Goal: Task Accomplishment & Management: Use online tool/utility

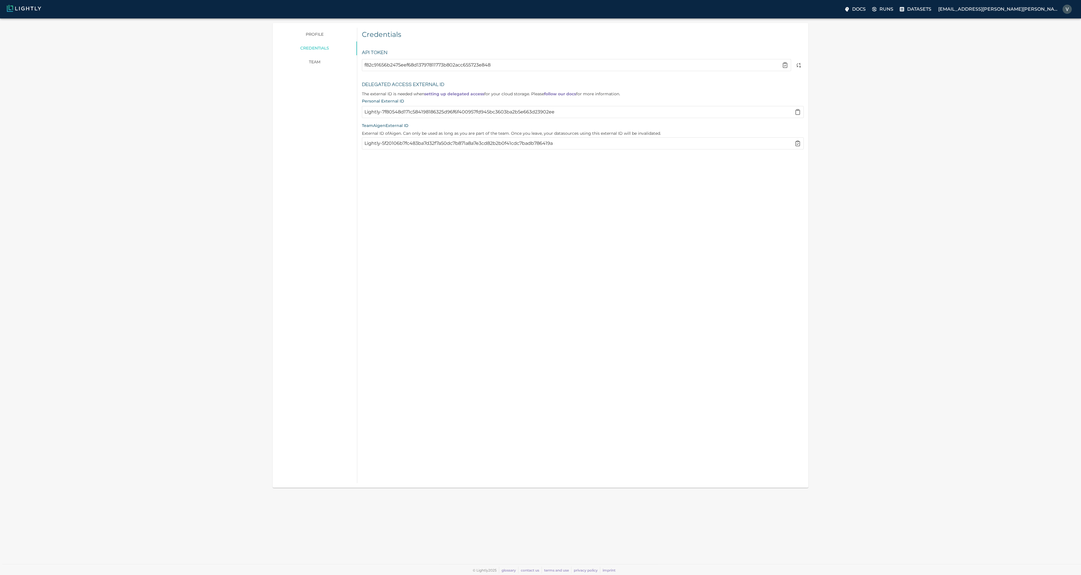
click at [33, 11] on img at bounding box center [24, 8] width 34 height 7
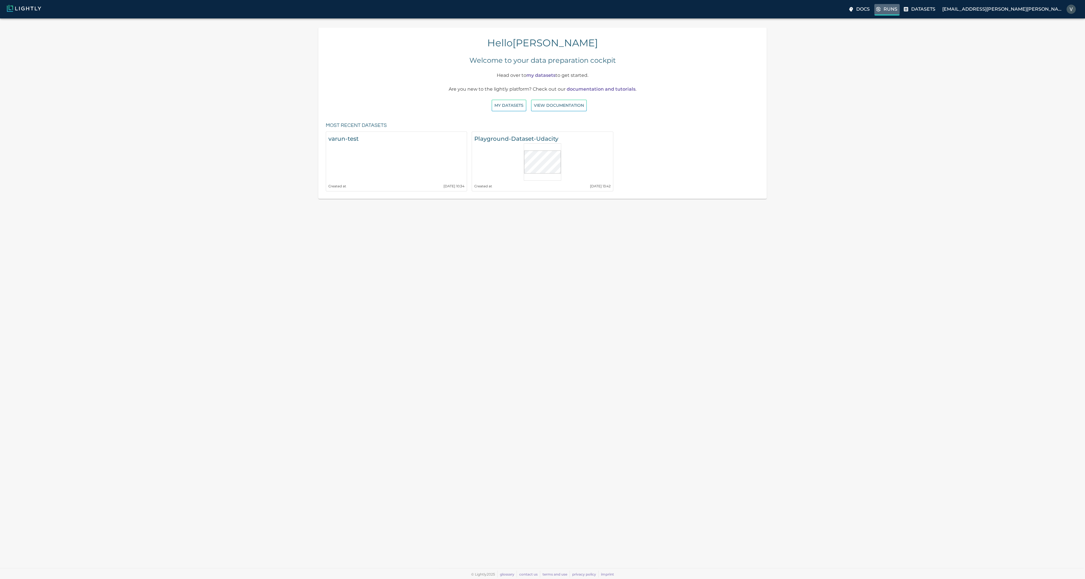
click at [898, 10] on p "Runs" at bounding box center [891, 9] width 14 height 7
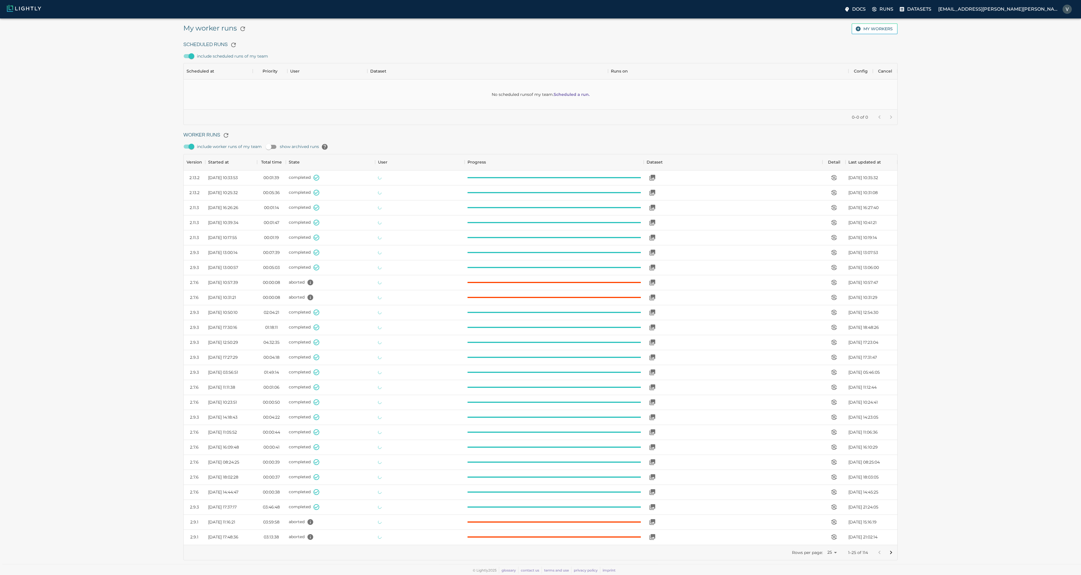
scroll to position [386, 710]
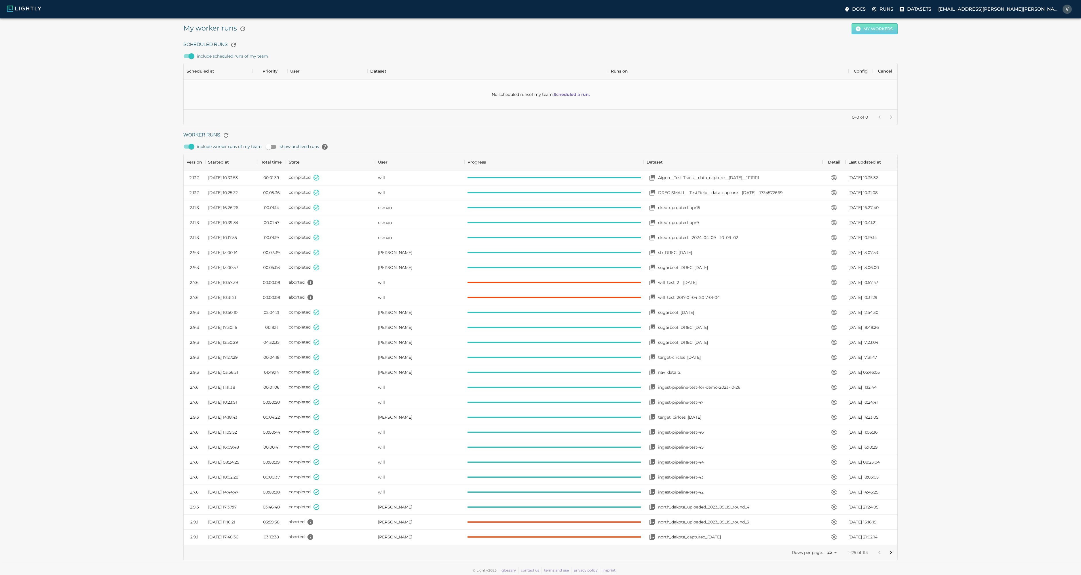
click at [882, 27] on button "My workers" at bounding box center [875, 28] width 46 height 11
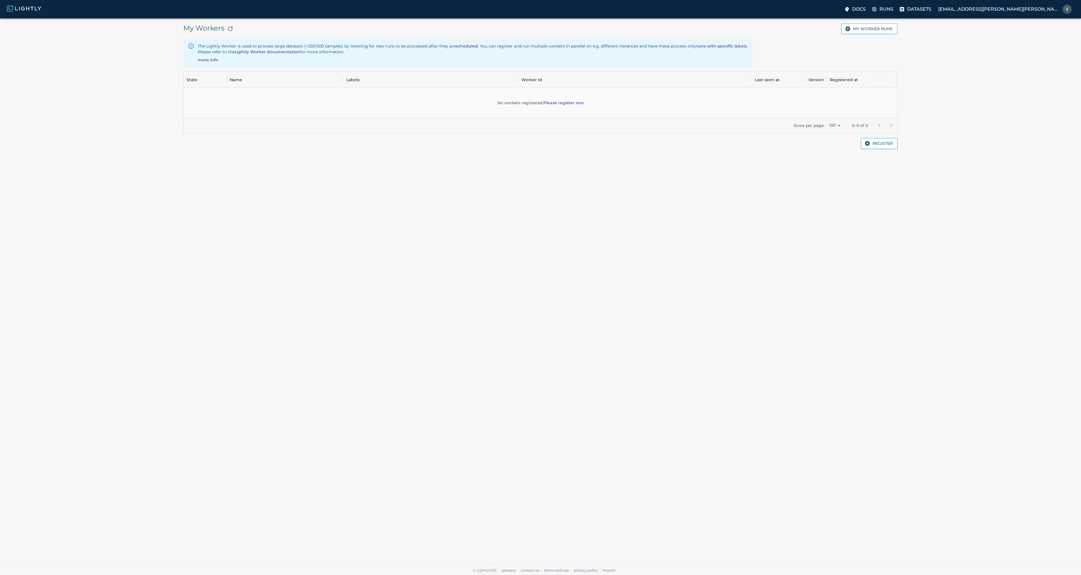
scroll to position [42, 710]
click at [572, 103] on link "Please register one" at bounding box center [563, 103] width 41 height 6
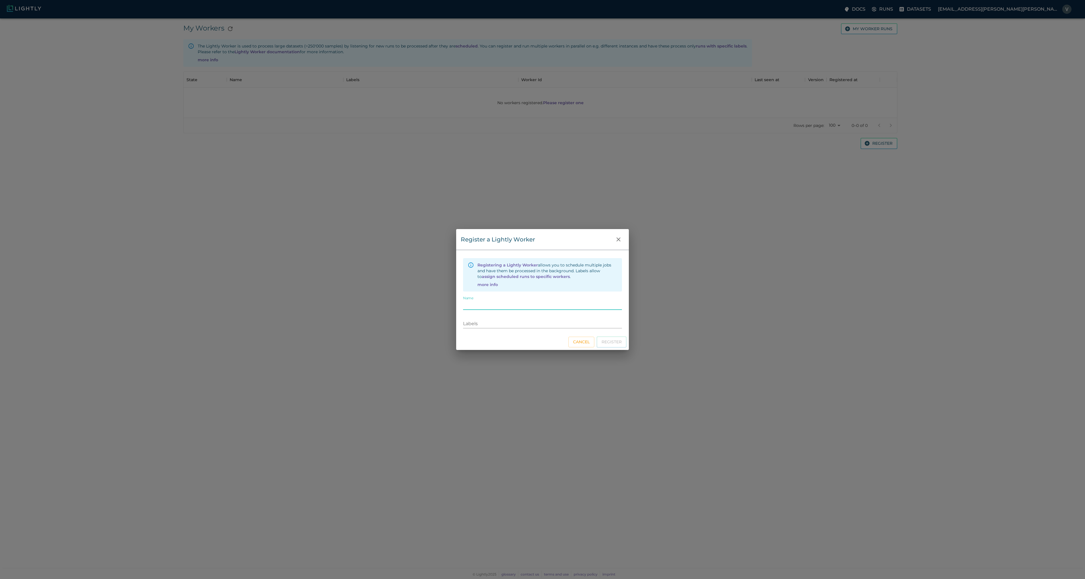
click at [584, 243] on h2 "Register a Lightly Worker" at bounding box center [542, 239] width 173 height 21
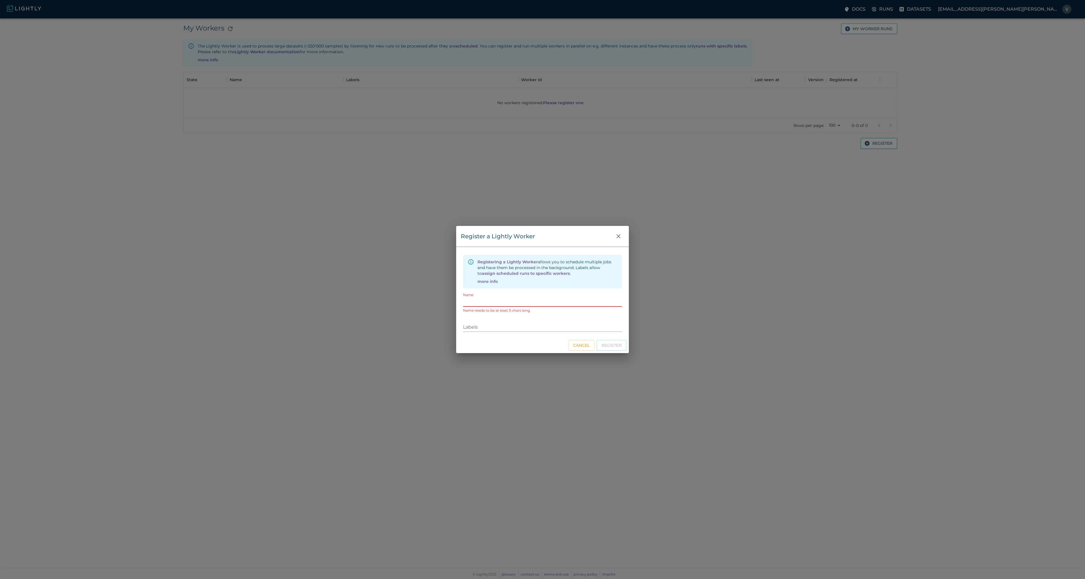
click at [495, 305] on input "Name" at bounding box center [542, 302] width 159 height 9
click at [490, 330] on input "Labels" at bounding box center [542, 327] width 159 height 9
click at [580, 347] on button "Cancel" at bounding box center [582, 345] width 26 height 11
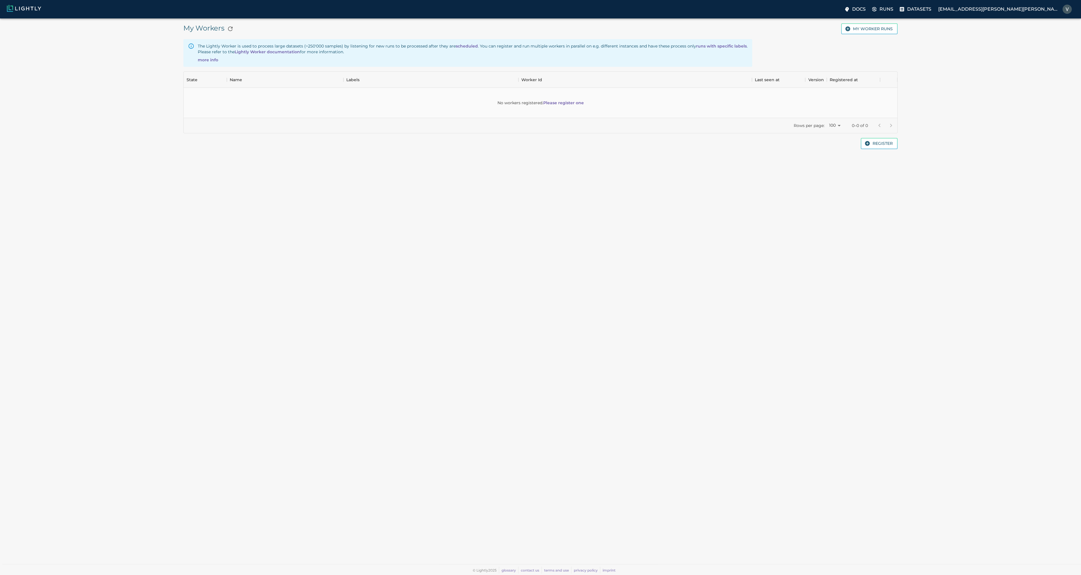
scroll to position [5, 5]
click at [860, 29] on button "My worker runs" at bounding box center [869, 28] width 56 height 11
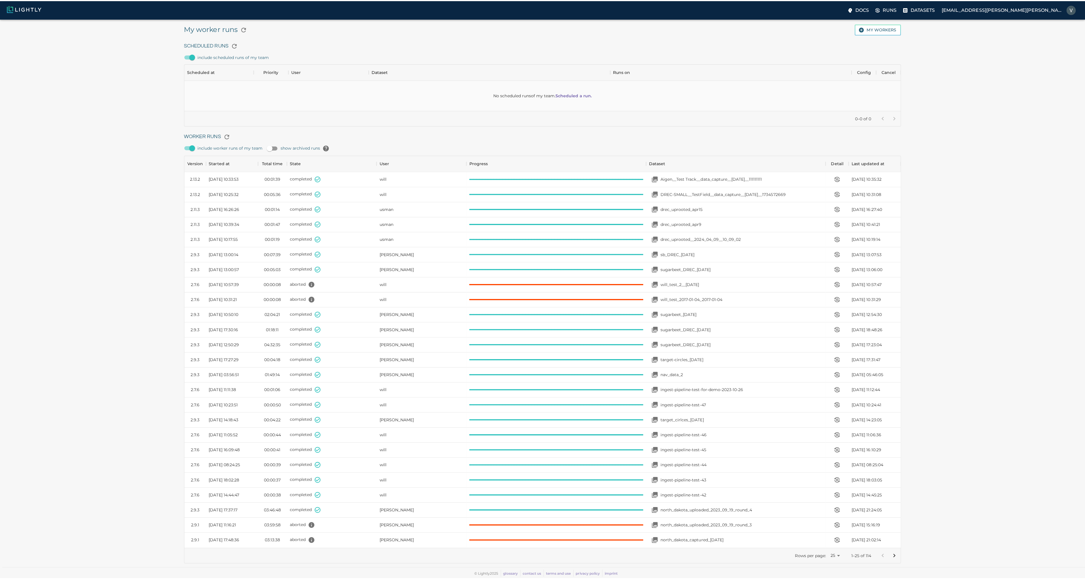
scroll to position [386, 710]
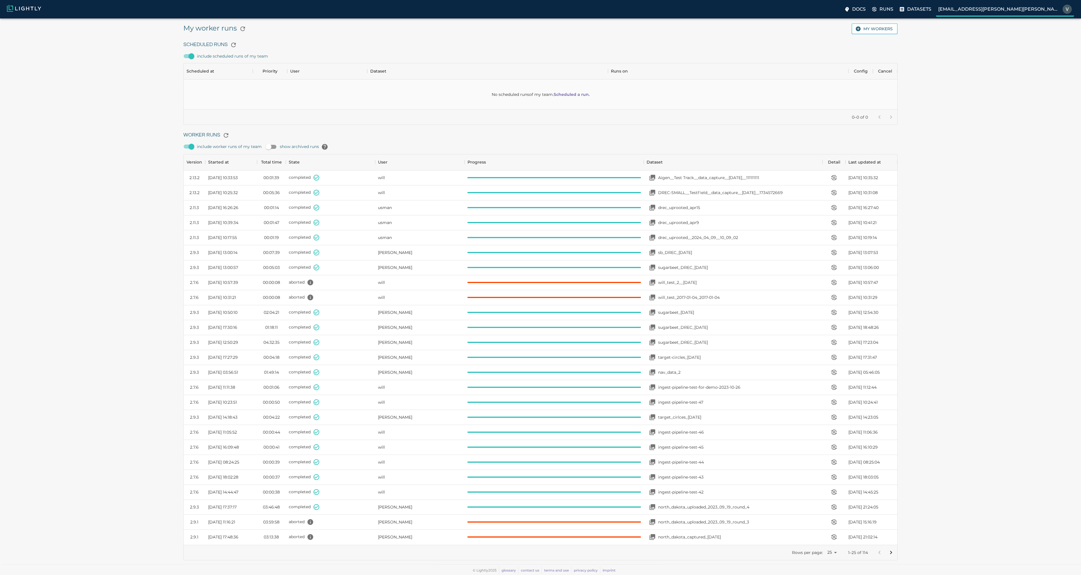
click at [1045, 10] on p "[EMAIL_ADDRESS][PERSON_NAME][PERSON_NAME][DOMAIN_NAME]" at bounding box center [999, 9] width 122 height 7
click at [1047, 22] on p "Preferences" at bounding box center [1048, 24] width 36 height 7
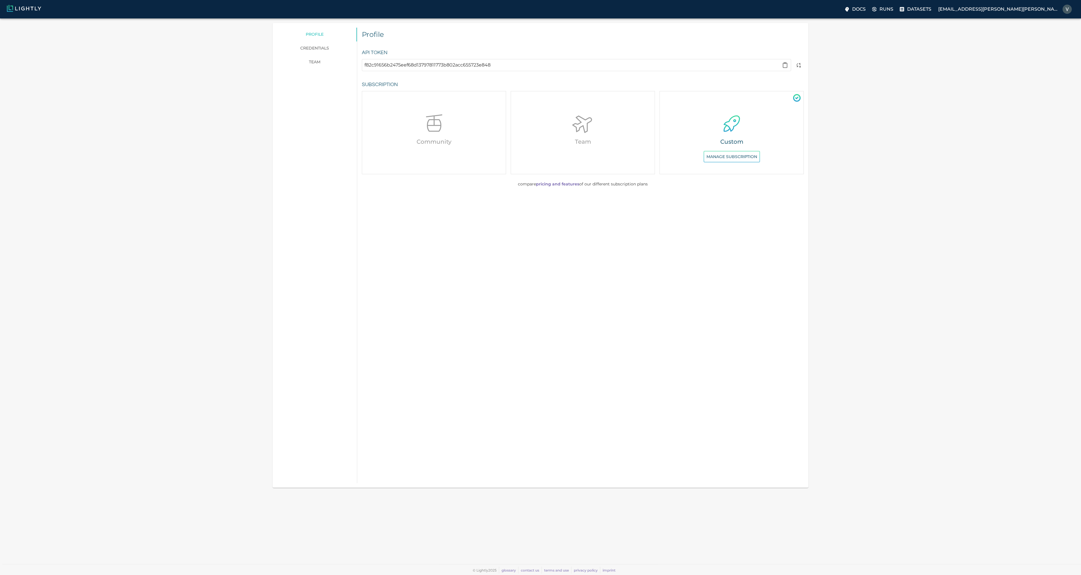
click at [319, 48] on link "credentials" at bounding box center [315, 48] width 84 height 14
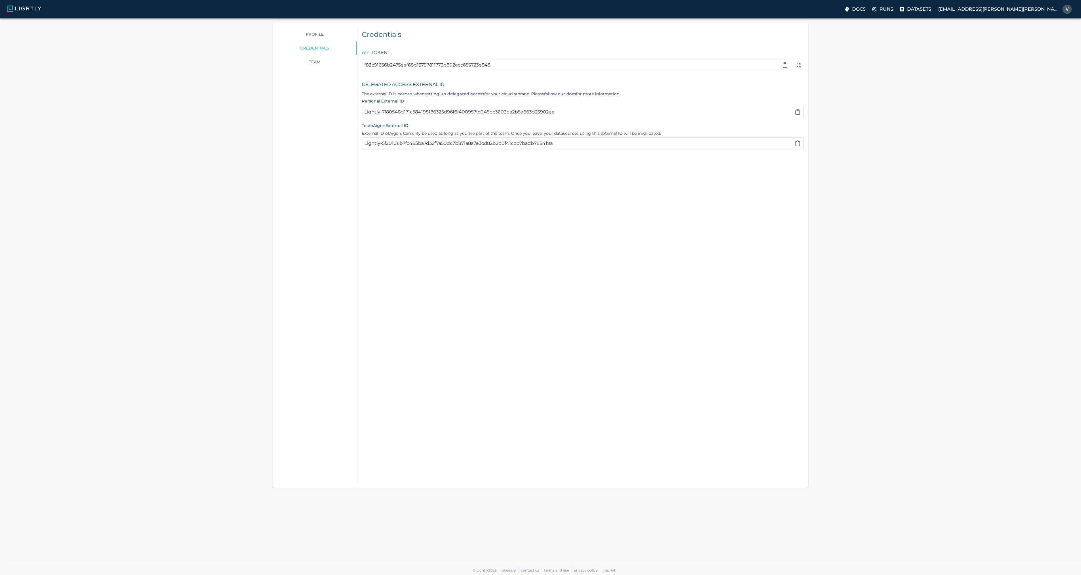
click at [321, 58] on link "team" at bounding box center [315, 62] width 84 height 14
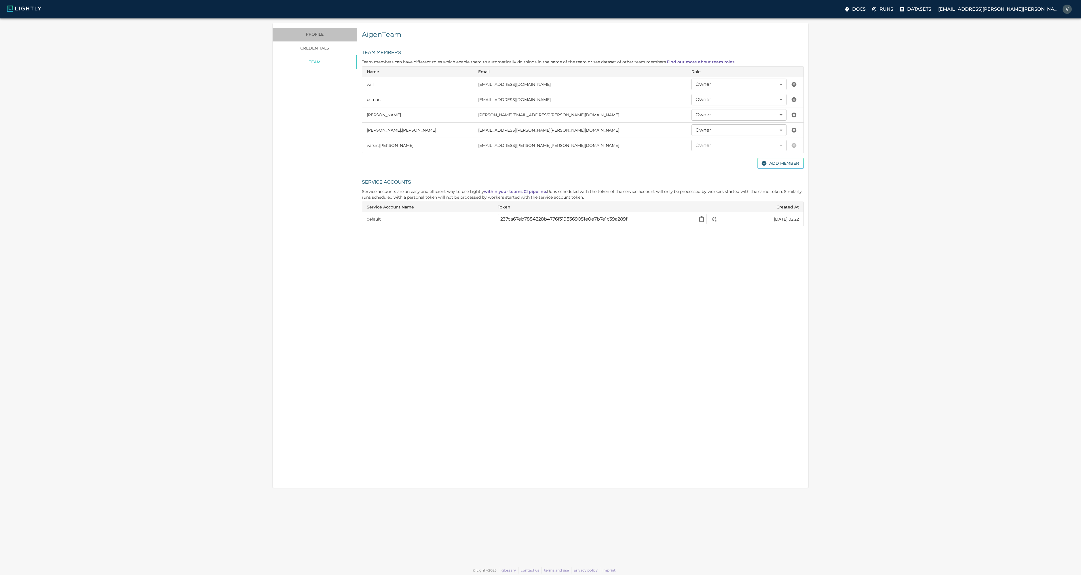
click at [316, 34] on link "profile" at bounding box center [315, 35] width 84 height 14
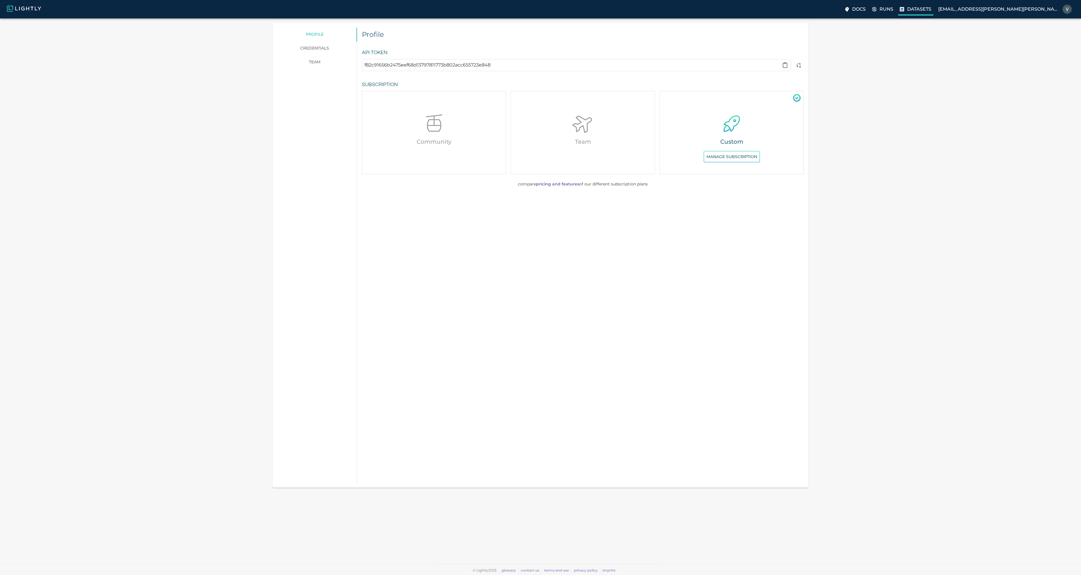
click at [931, 10] on p "Datasets" at bounding box center [919, 9] width 24 height 7
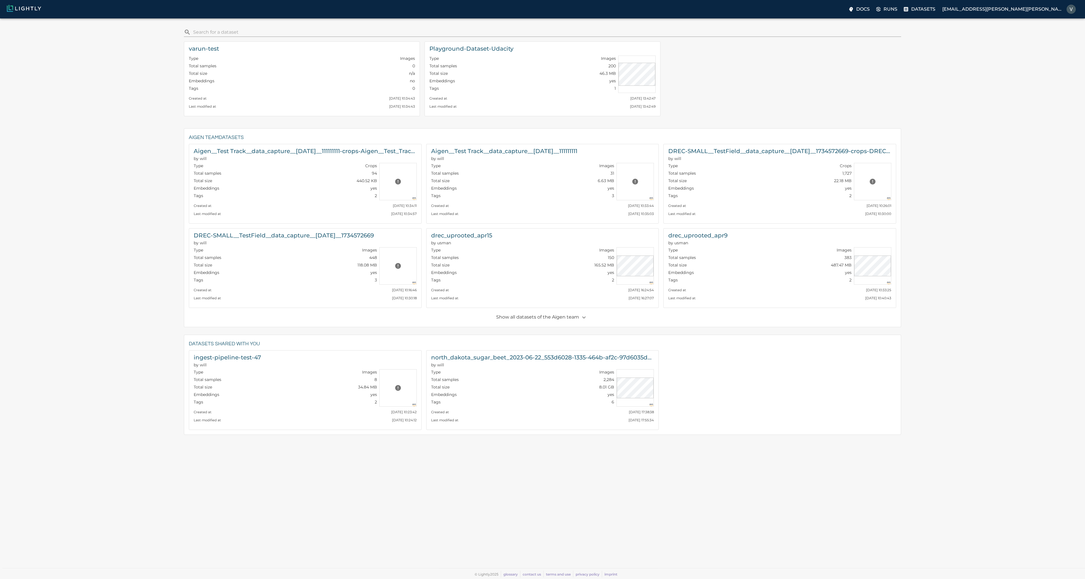
click at [37, 11] on img at bounding box center [24, 8] width 34 height 7
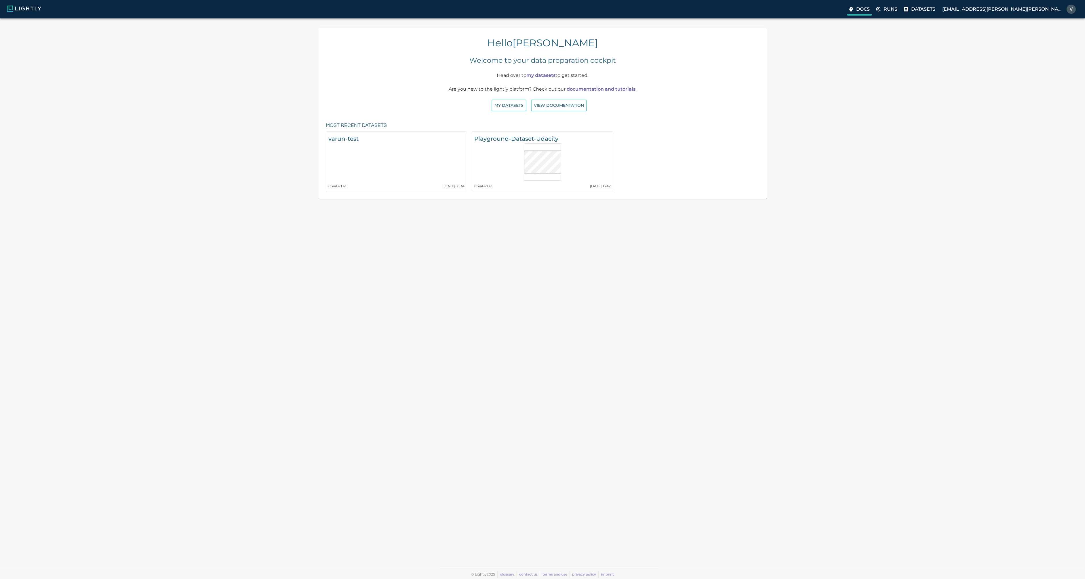
click at [870, 9] on p "Docs" at bounding box center [863, 9] width 14 height 7
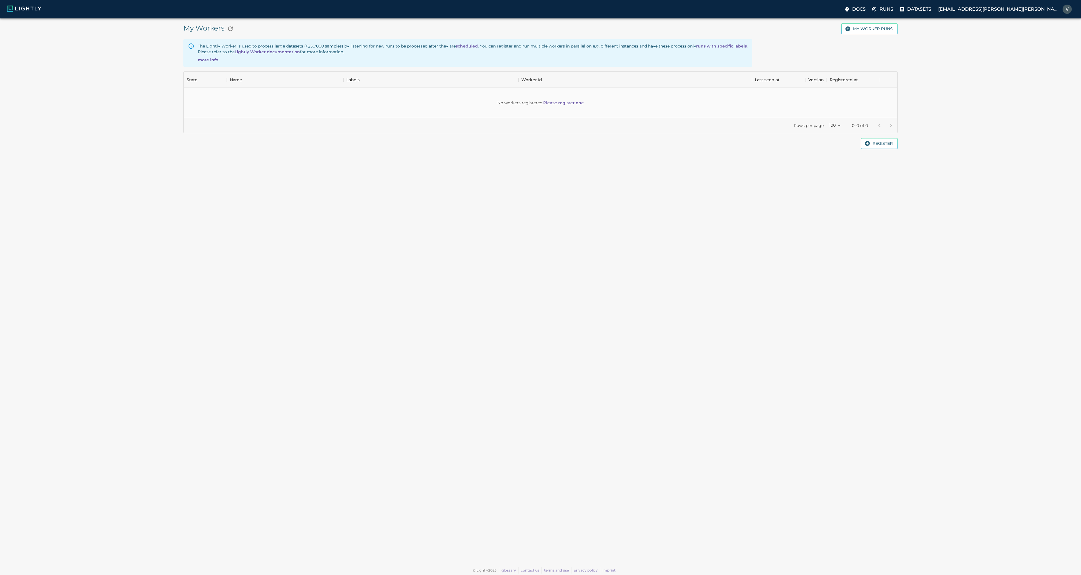
scroll to position [42, 710]
click at [864, 31] on button "My worker runs" at bounding box center [869, 28] width 56 height 11
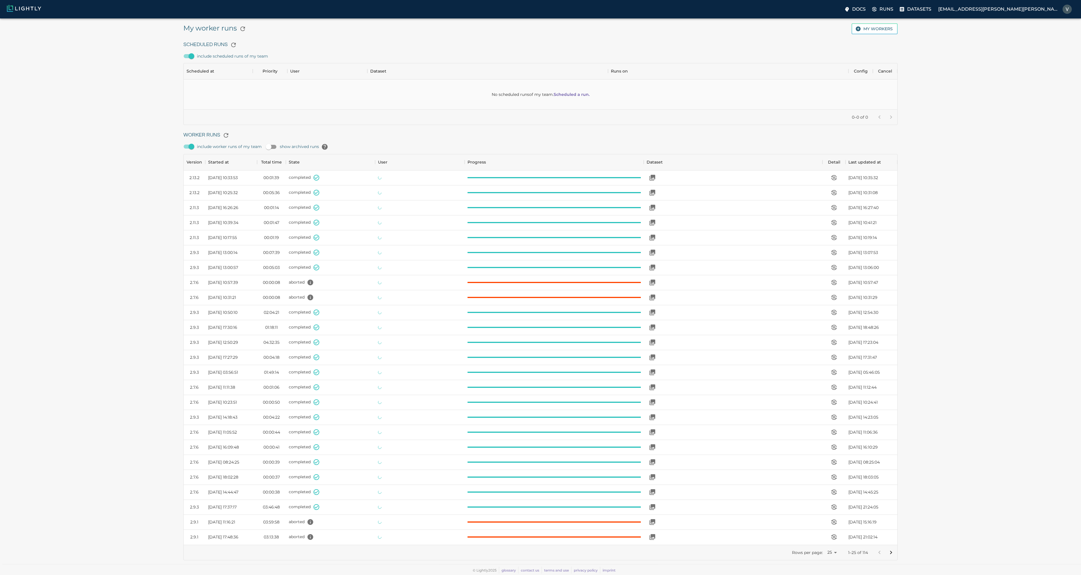
scroll to position [386, 710]
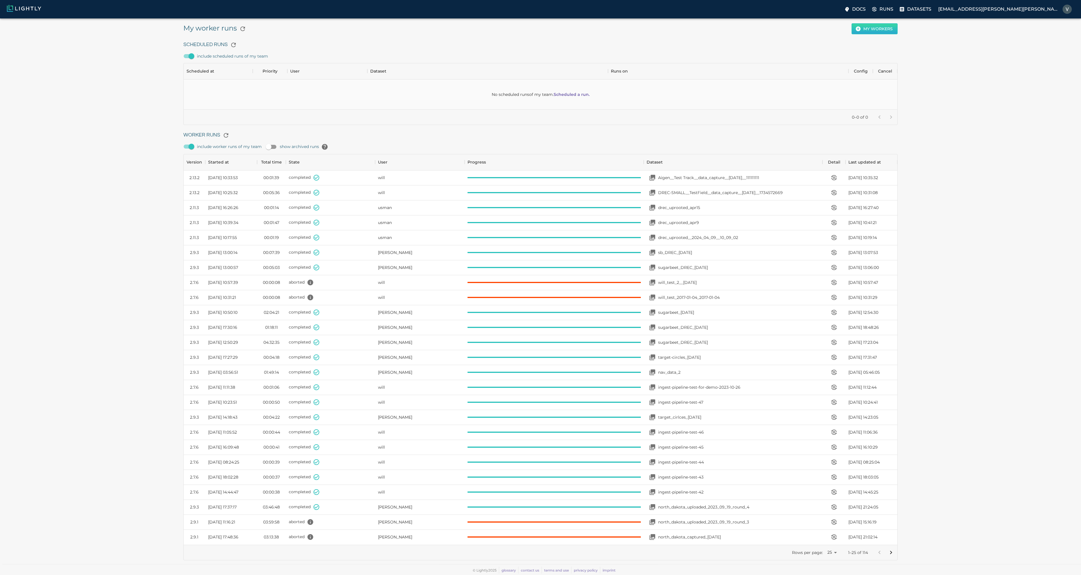
click at [877, 30] on button "My workers" at bounding box center [875, 28] width 46 height 11
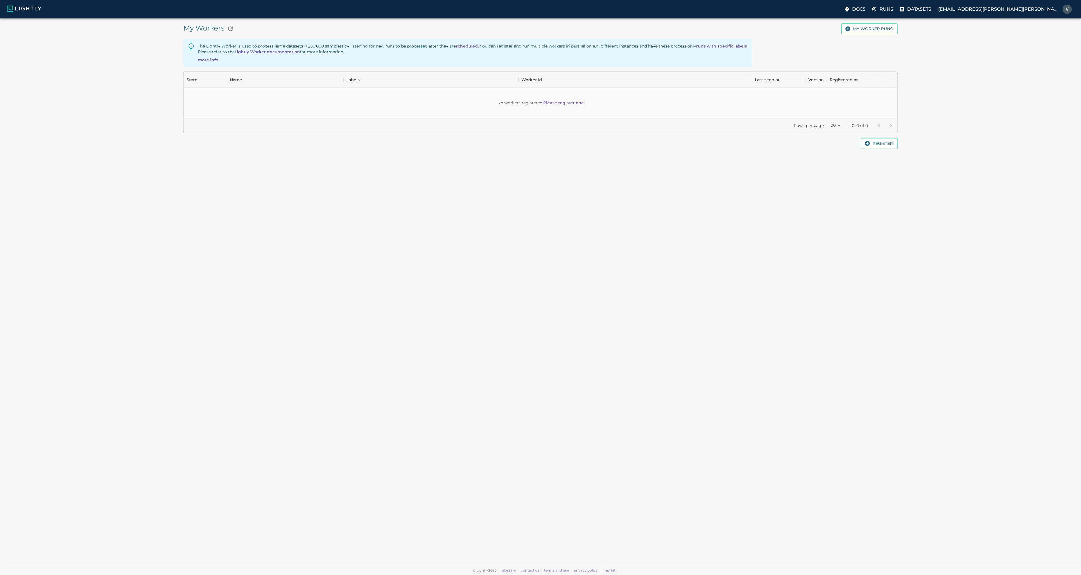
scroll to position [42, 710]
click at [877, 143] on button "Register" at bounding box center [879, 143] width 37 height 11
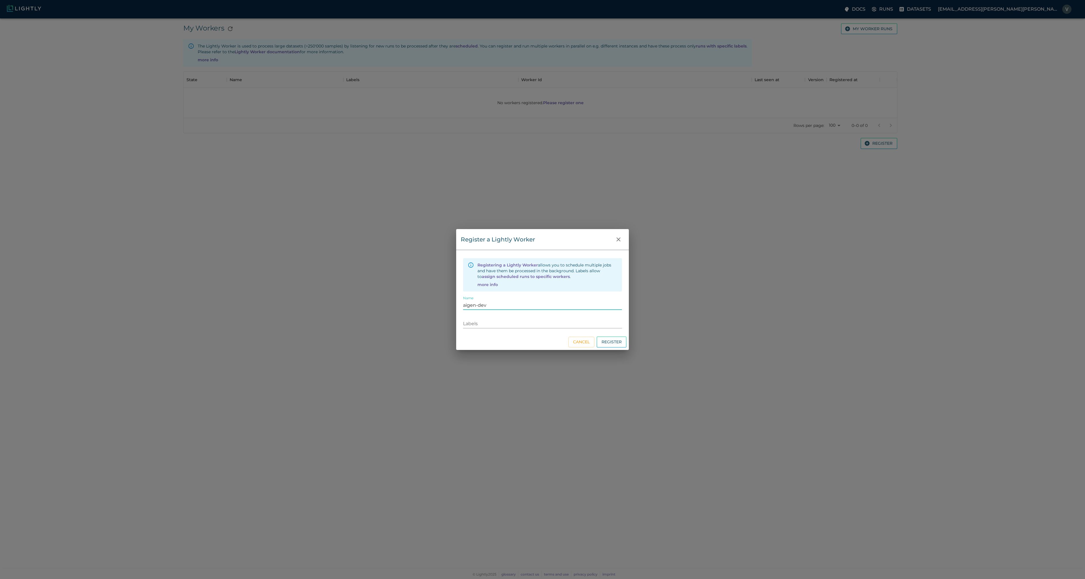
drag, startPoint x: 607, startPoint y: 309, endPoint x: 602, endPoint y: 303, distance: 7.7
click at [607, 309] on input "aigen-dev" at bounding box center [542, 305] width 159 height 9
click at [579, 328] on div at bounding box center [542, 323] width 159 height 9
type input "aigen-dev"
click at [623, 342] on button "Register" at bounding box center [612, 342] width 30 height 11
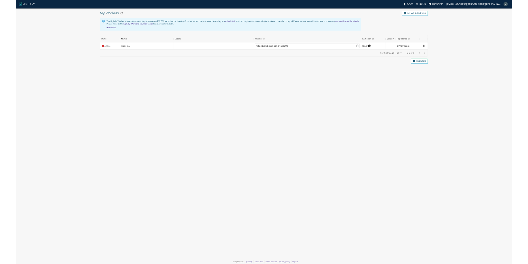
scroll to position [27, 710]
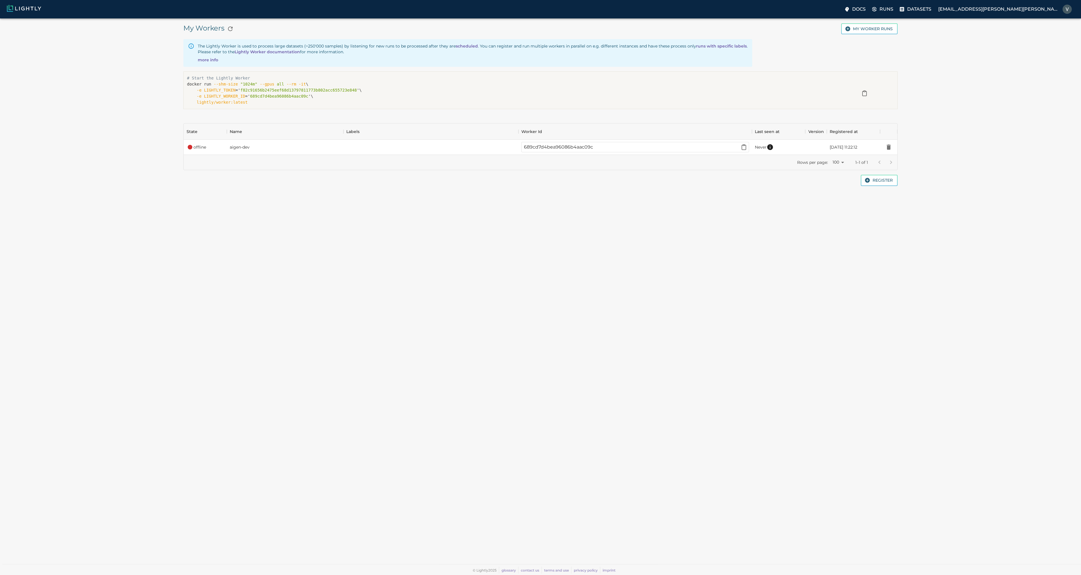
click at [666, 330] on div "My Workers My worker runs The Lightly Worker is used to process large datasets …" at bounding box center [540, 296] width 1081 height 556
click at [287, 98] on span "689cd7d4bea96086b4aac09c" at bounding box center [279, 96] width 58 height 5
copy span "689cd7d4bea96086b4aac09c"
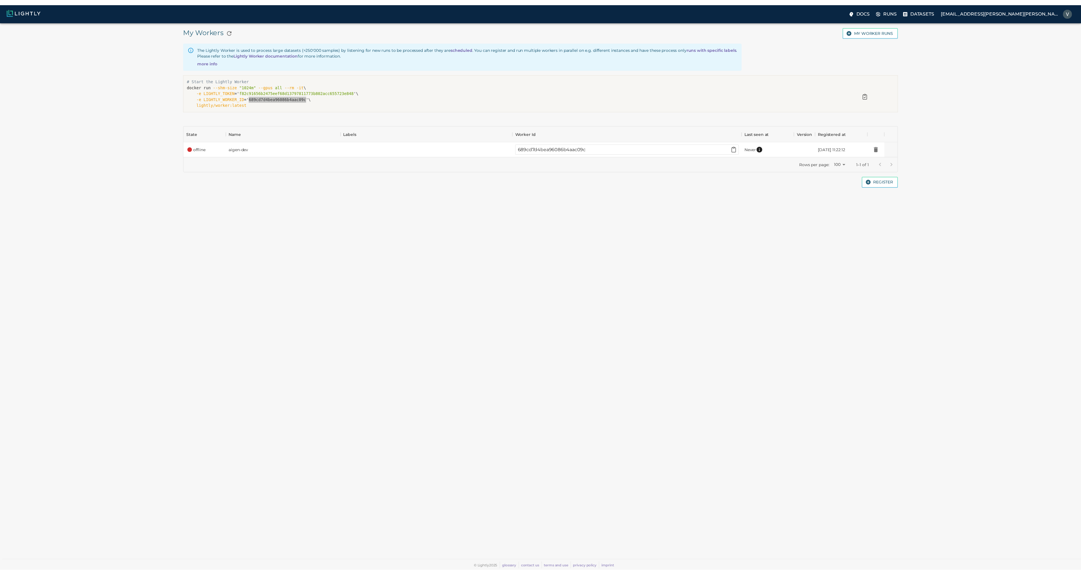
scroll to position [5, 5]
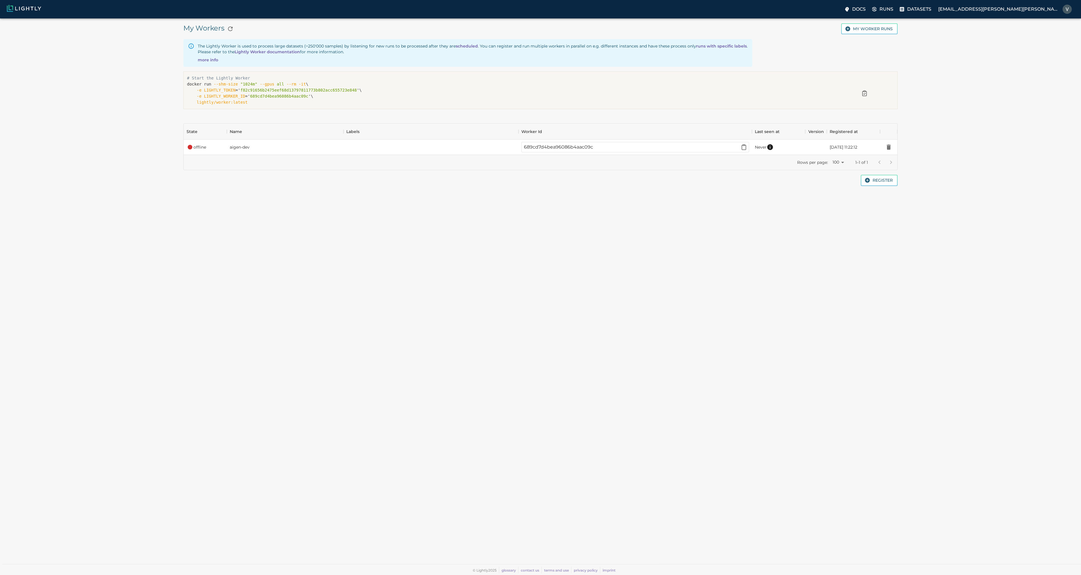
click at [384, 235] on div "My Workers My worker runs The Lightly Worker is used to process large datasets …" at bounding box center [540, 296] width 1081 height 556
drag, startPoint x: 249, startPoint y: 101, endPoint x: 197, endPoint y: 90, distance: 53.0
click at [197, 90] on p "docker run --shm-size "1024m" --gpus all --rm -it \ -e LIGHTLY_TOKEN =' f82c916…" at bounding box center [511, 93] width 648 height 24
click at [366, 104] on p "docker run --shm-size "1024m" --gpus all --rm -it \ -e LIGHTLY_TOKEN =' f82c916…" at bounding box center [511, 93] width 648 height 24
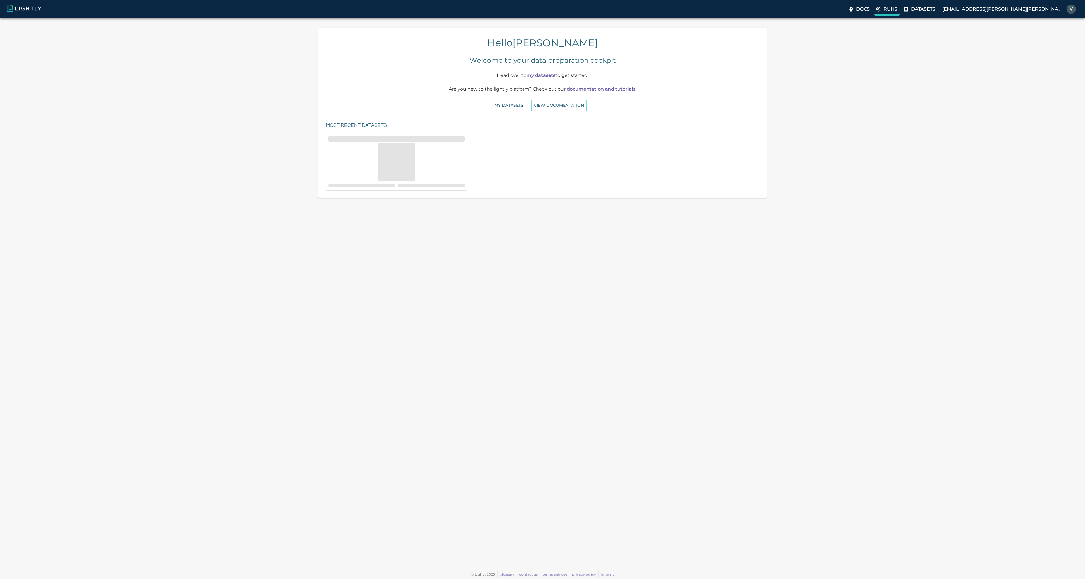
click at [882, 9] on icon at bounding box center [879, 9] width 6 height 6
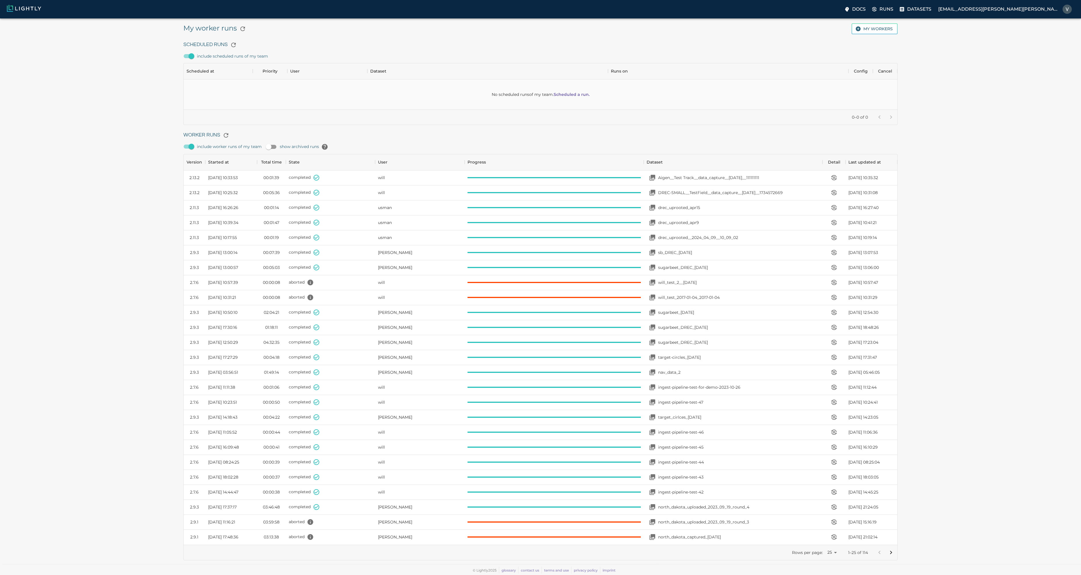
scroll to position [386, 710]
click at [877, 27] on button "My workers" at bounding box center [875, 28] width 46 height 11
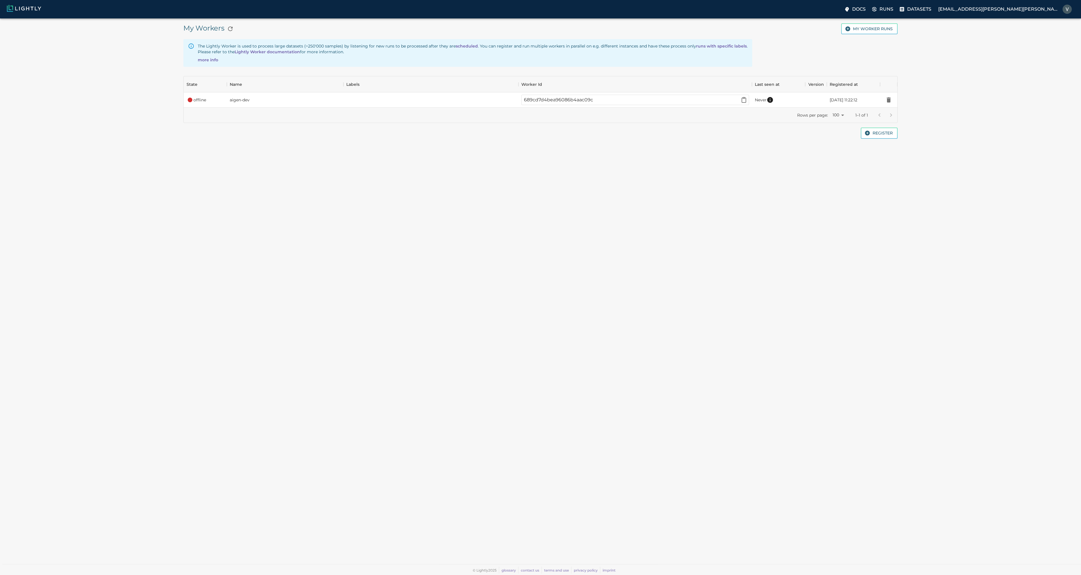
scroll to position [27, 710]
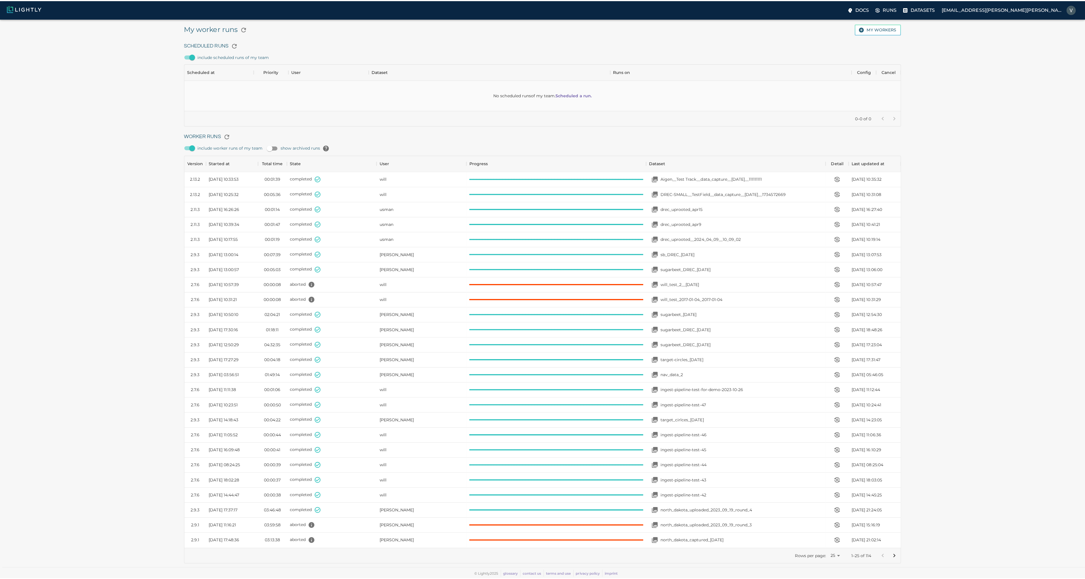
scroll to position [386, 710]
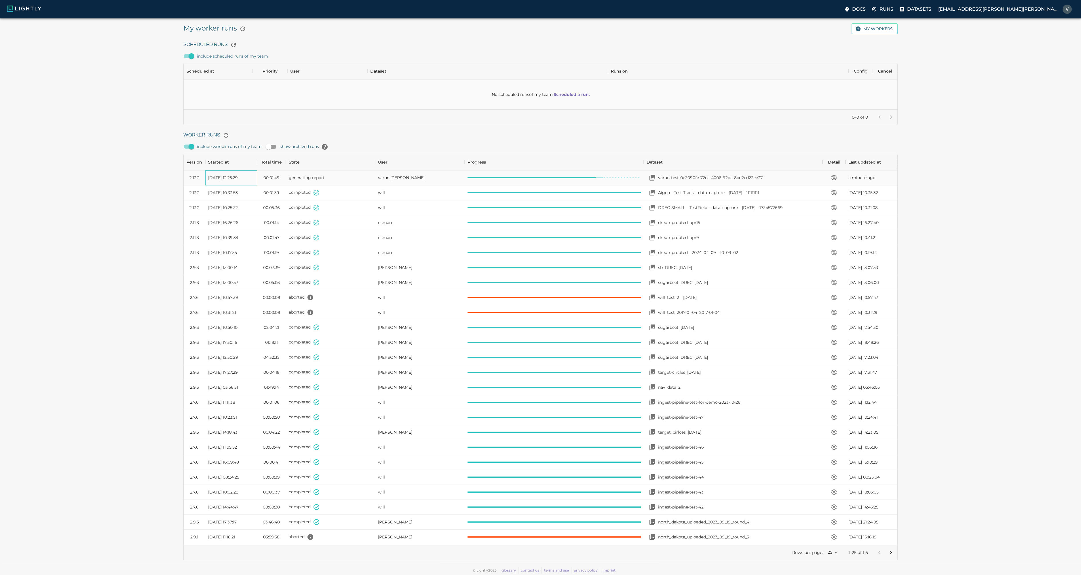
click at [227, 179] on span "[DATE] 12:25:29" at bounding box center [223, 178] width 30 height 6
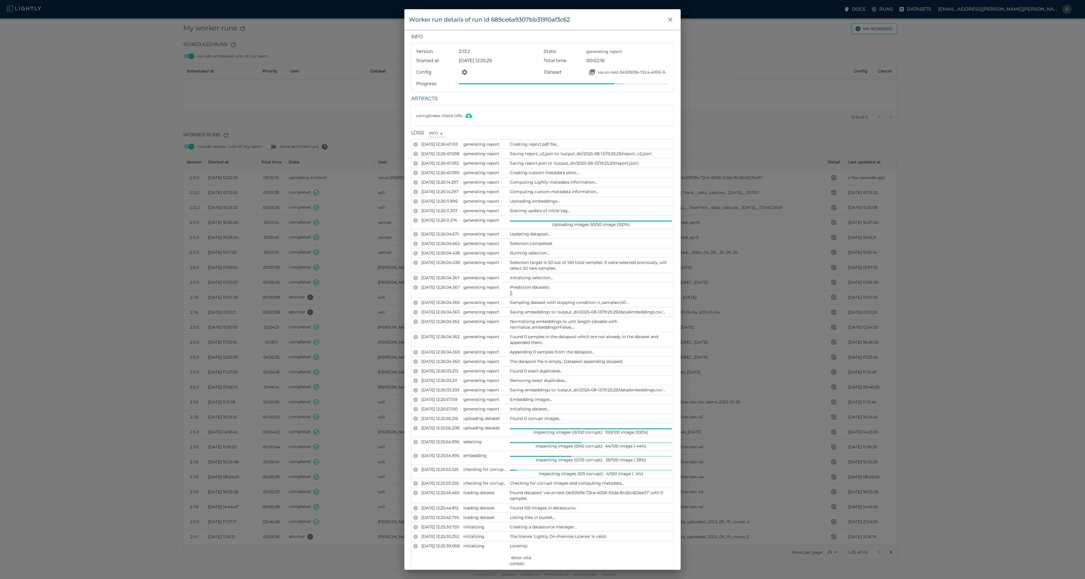
click at [580, 221] on span at bounding box center [591, 221] width 162 height 1
click at [149, 96] on div "Worker run details of run id 689ce6a9307bb31910af3c62 Info Version 2.13.2 State…" at bounding box center [542, 289] width 1085 height 579
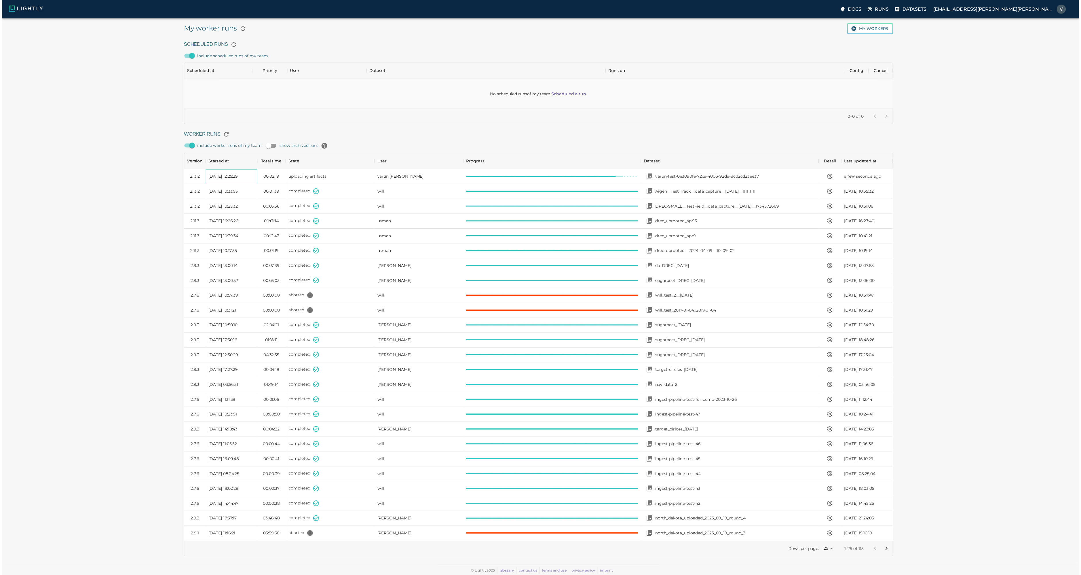
scroll to position [5, 5]
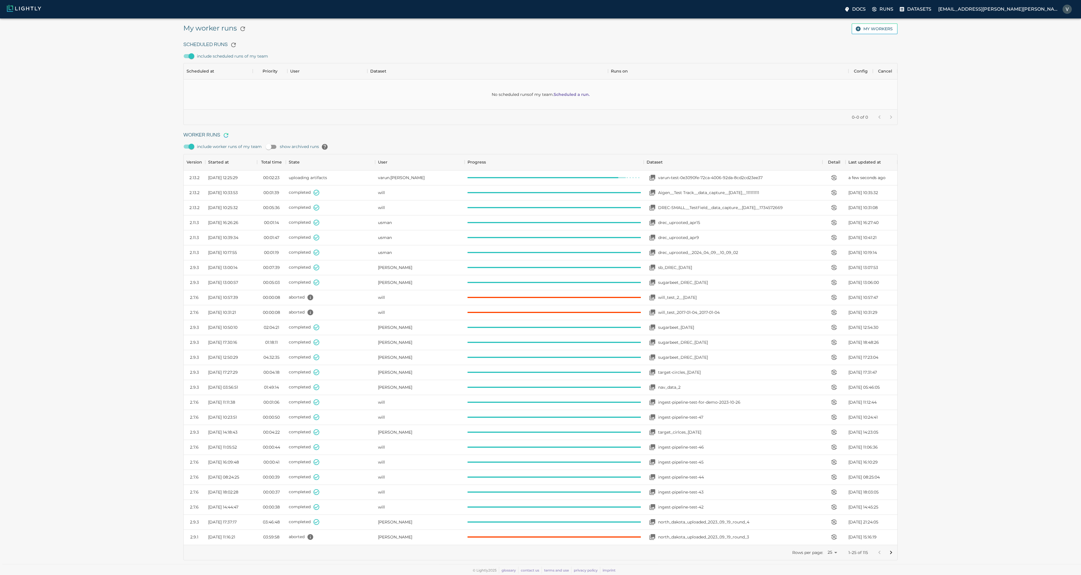
click at [227, 135] on icon "button" at bounding box center [226, 135] width 7 height 7
click at [230, 176] on span "[DATE] 12:25:29" at bounding box center [223, 178] width 30 height 6
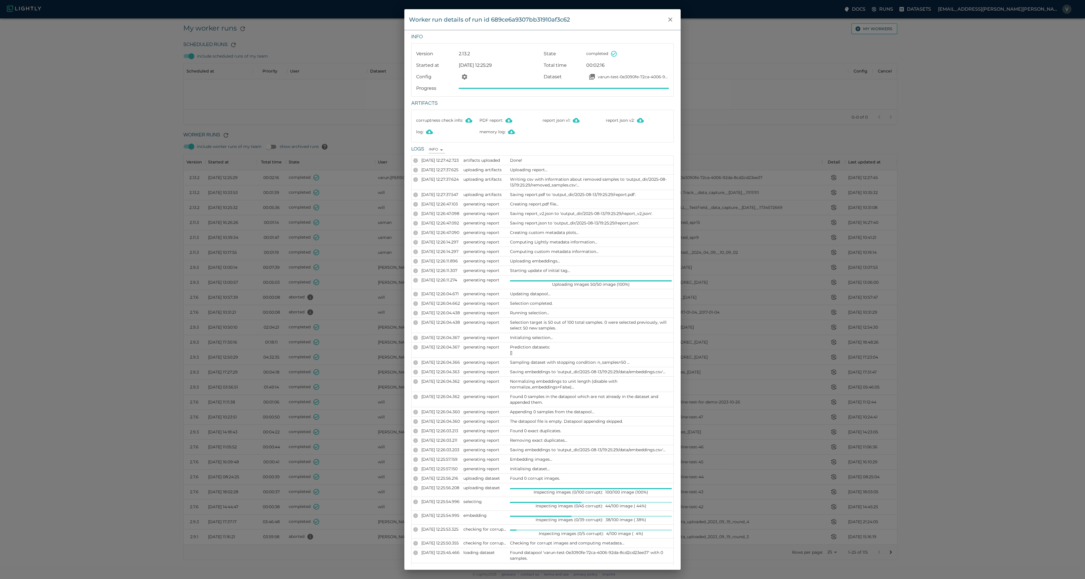
click at [740, 72] on div "Worker run details of run id 689ce6a9307bb31910af3c62 Info Version 2.13.2 State…" at bounding box center [542, 289] width 1085 height 579
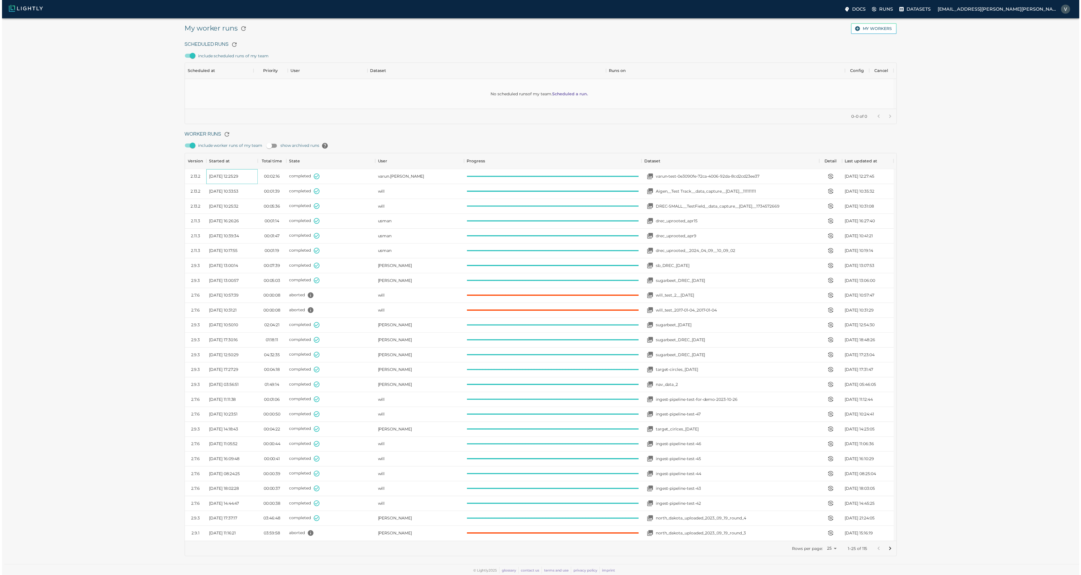
scroll to position [5, 5]
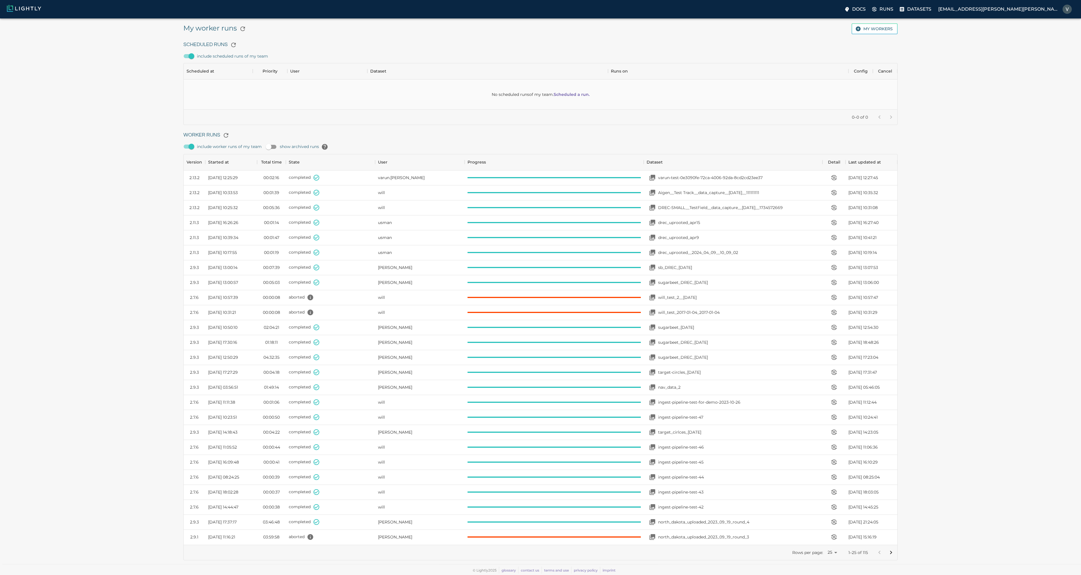
click at [39, 9] on img at bounding box center [24, 8] width 34 height 7
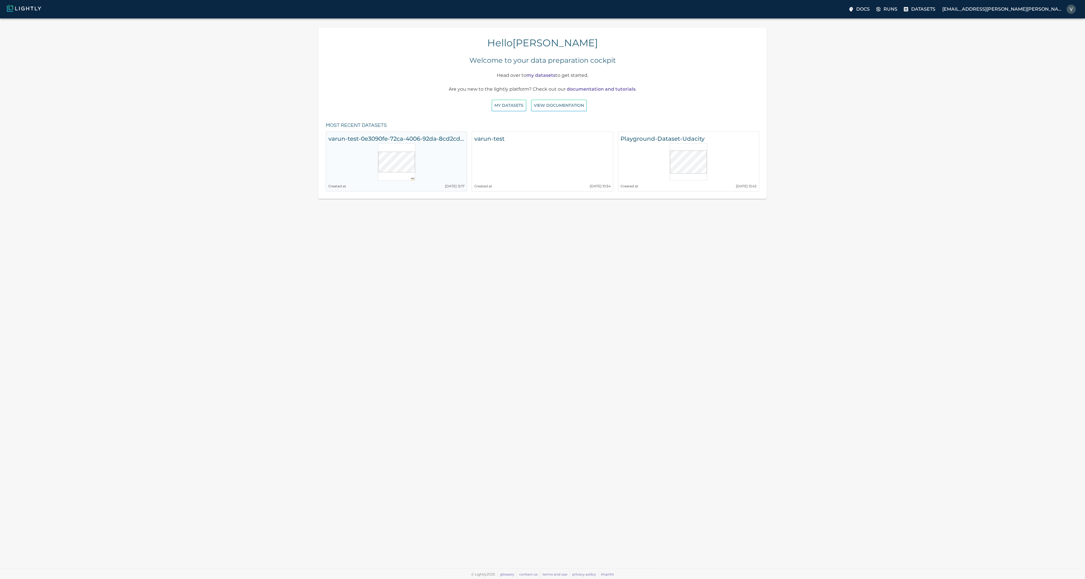
click at [438, 140] on h6 "varun-test-0e3090fe-72ca-4006-92da-8cd2cd23ee37" at bounding box center [396, 138] width 136 height 9
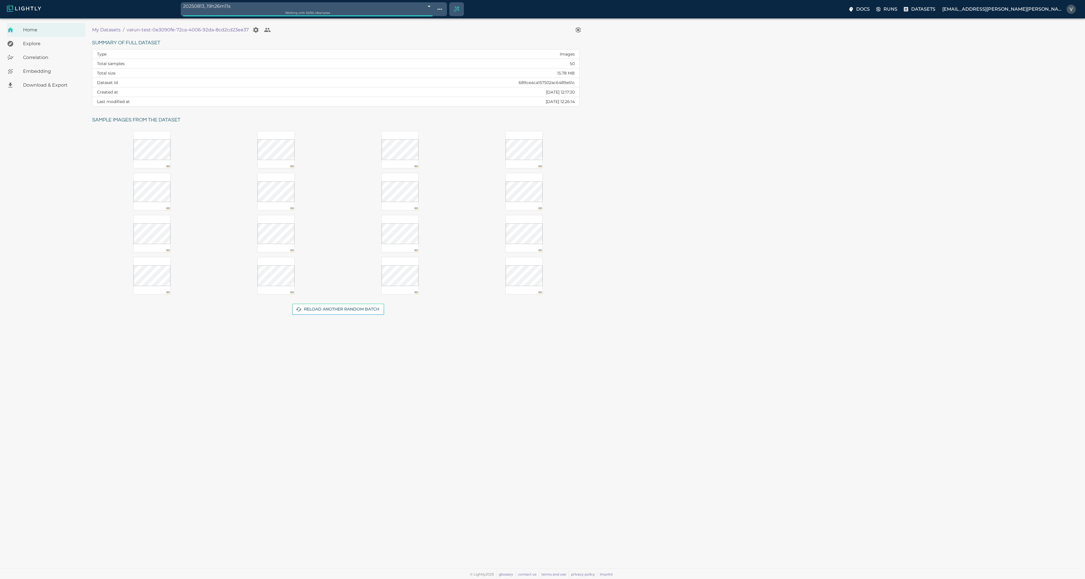
click at [152, 160] on div at bounding box center [151, 149] width 37 height 37
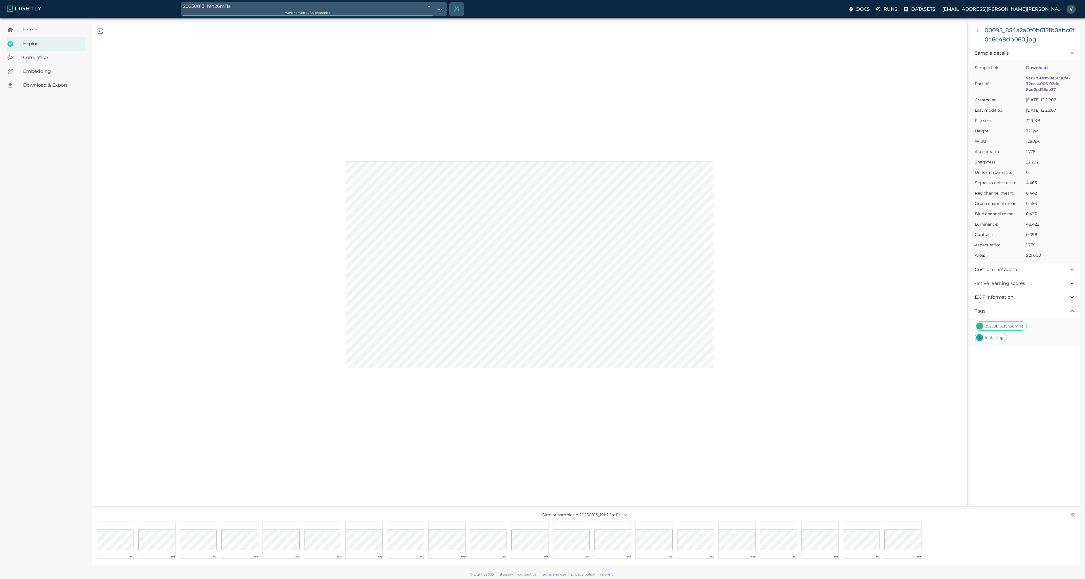
click at [40, 58] on span "Correlation" at bounding box center [52, 57] width 58 height 7
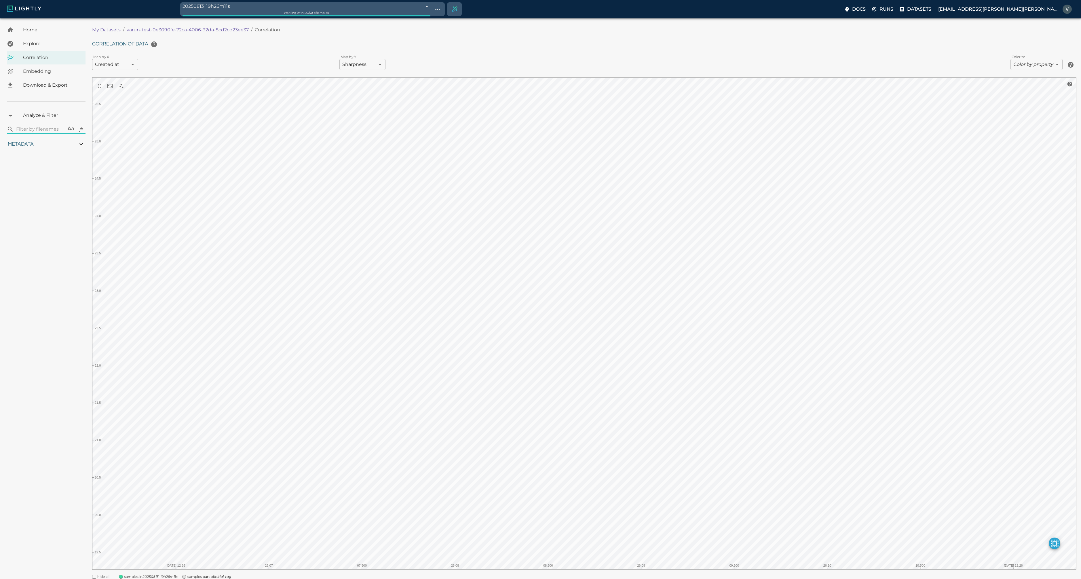
type input "3.32282257080078"
type input "4.56082257080078"
type input "19.2675266265869"
type input "25.8525266265869"
type input "3.32282257080078"
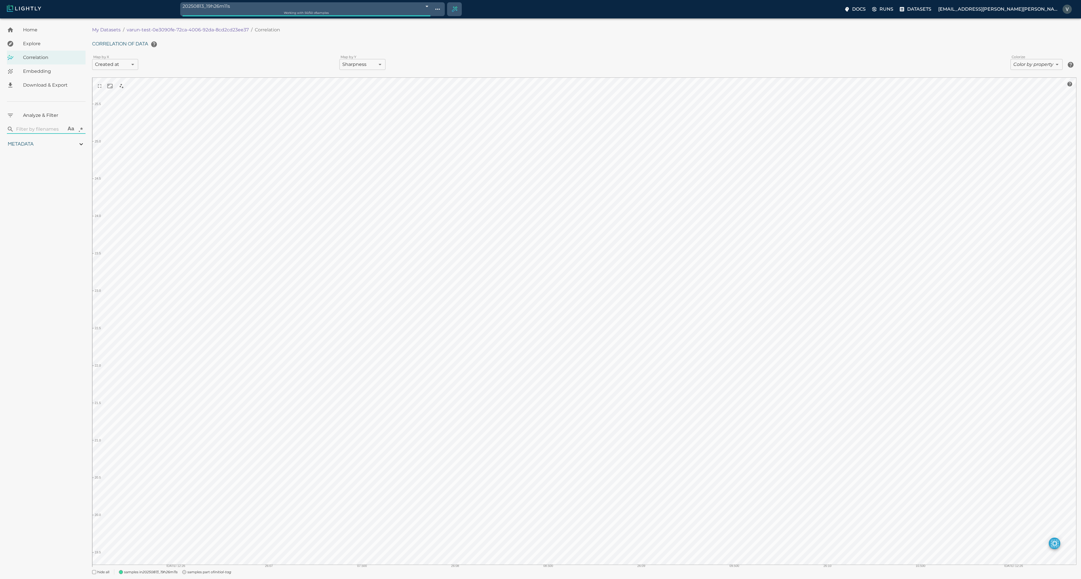
type input "4.56082257080078"
type input "19.2675266265869"
type input "25.8525266265869"
type input "3.32282257080078"
type input "4.56082257080078"
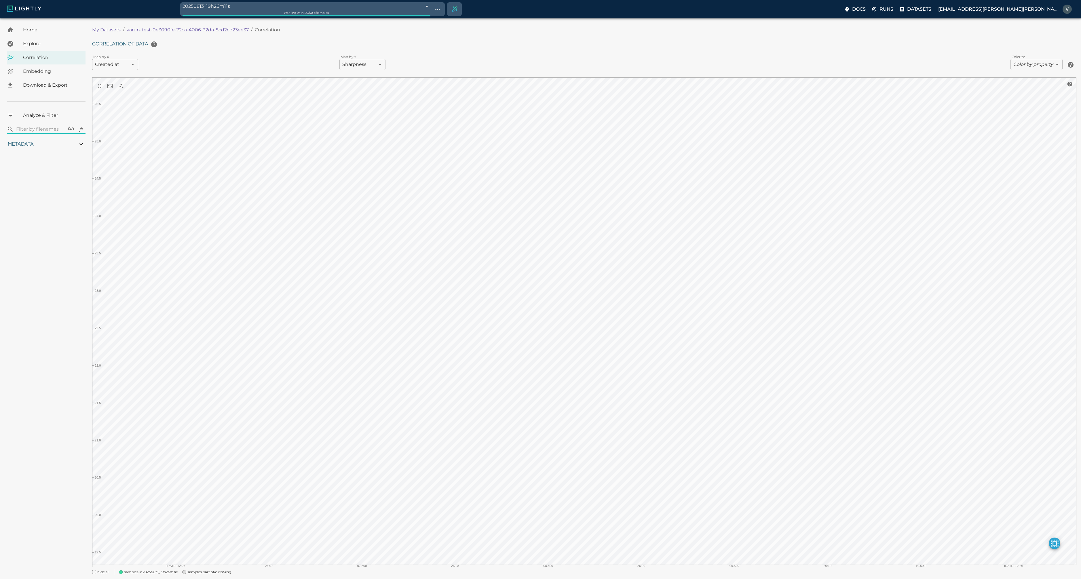
type input "19.2675266265869"
type input "25.8525266265869"
type input "3.32282257080078"
type input "4.56082257080078"
type input "19.2675266265869"
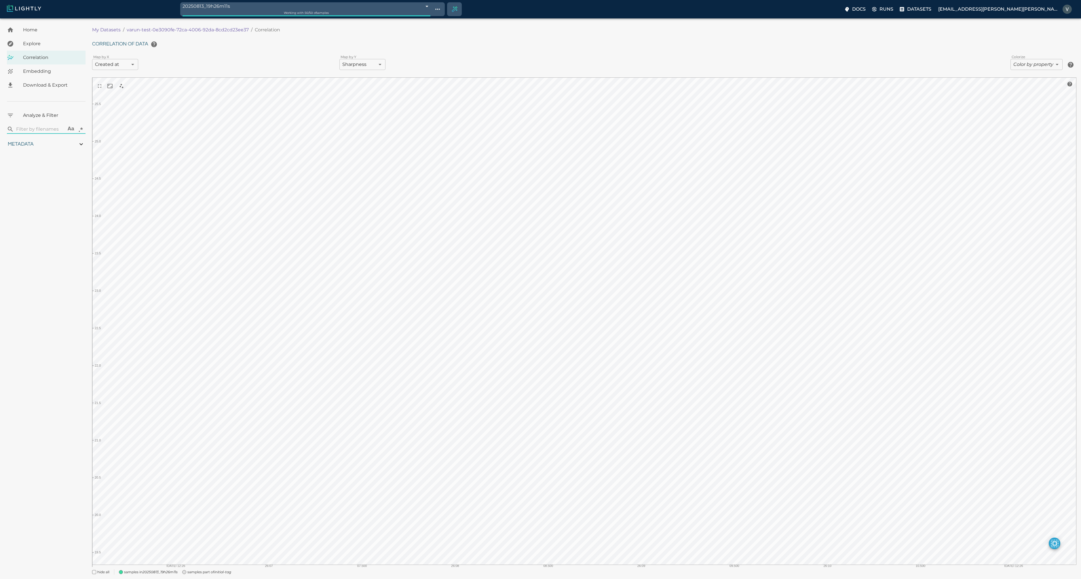
type input "25.8525266265869"
type input "3.32282257080078"
type input "4.56082257080078"
type input "19.2675266265869"
type input "25.8525266265869"
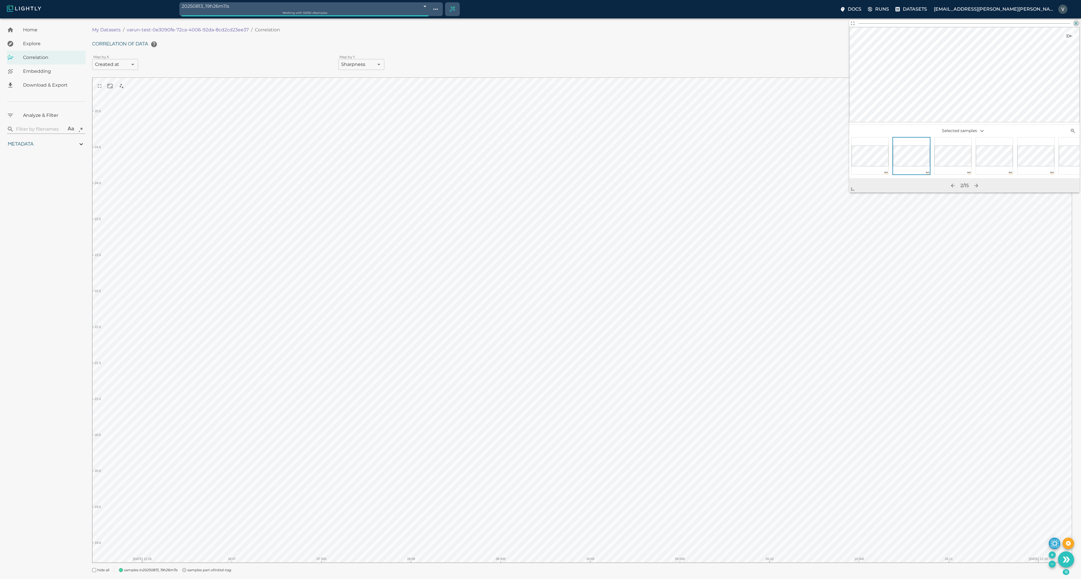
click at [1076, 22] on icon "button" at bounding box center [1076, 23] width 6 height 6
click at [893, 9] on p "Runs" at bounding box center [886, 9] width 14 height 7
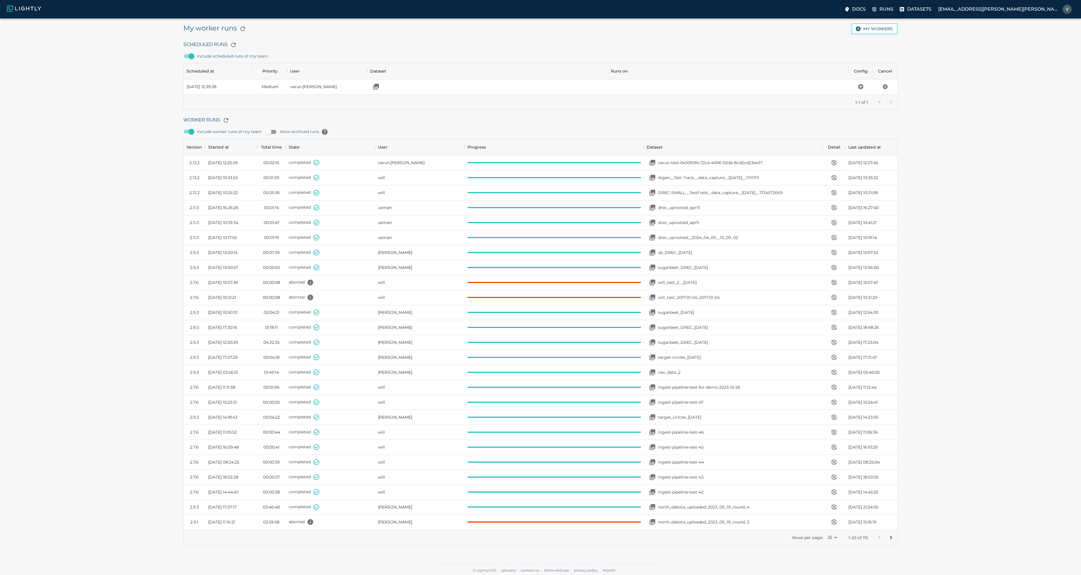
scroll to position [27, 710]
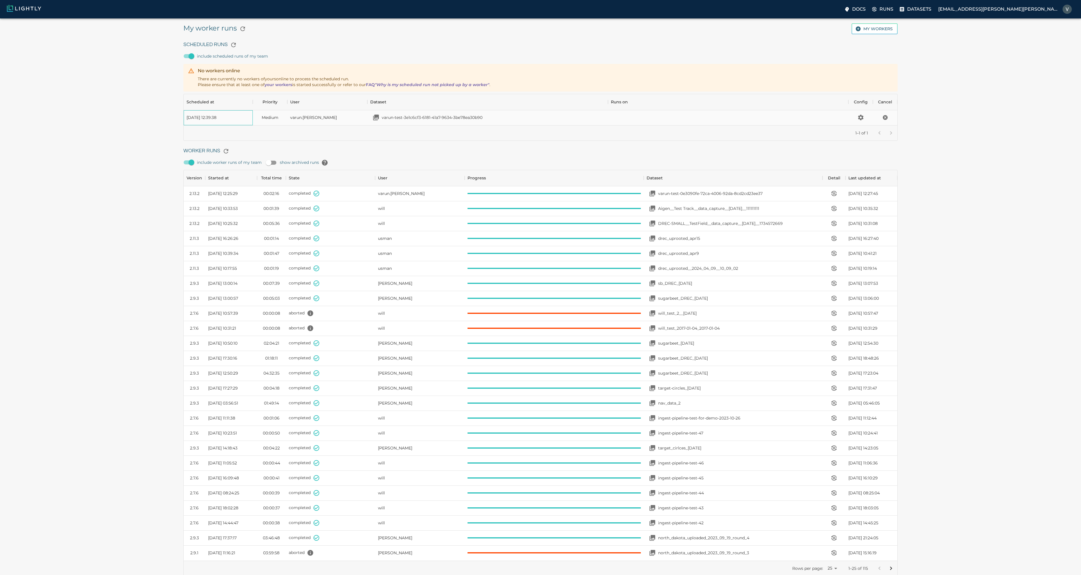
click at [208, 120] on div "[DATE] 12:39:38" at bounding box center [218, 117] width 69 height 15
click at [229, 150] on icon "button" at bounding box center [226, 151] width 7 height 7
click at [233, 44] on icon "button" at bounding box center [233, 44] width 7 height 7
click at [734, 45] on h6 "Scheduled Runs" at bounding box center [540, 45] width 715 height 12
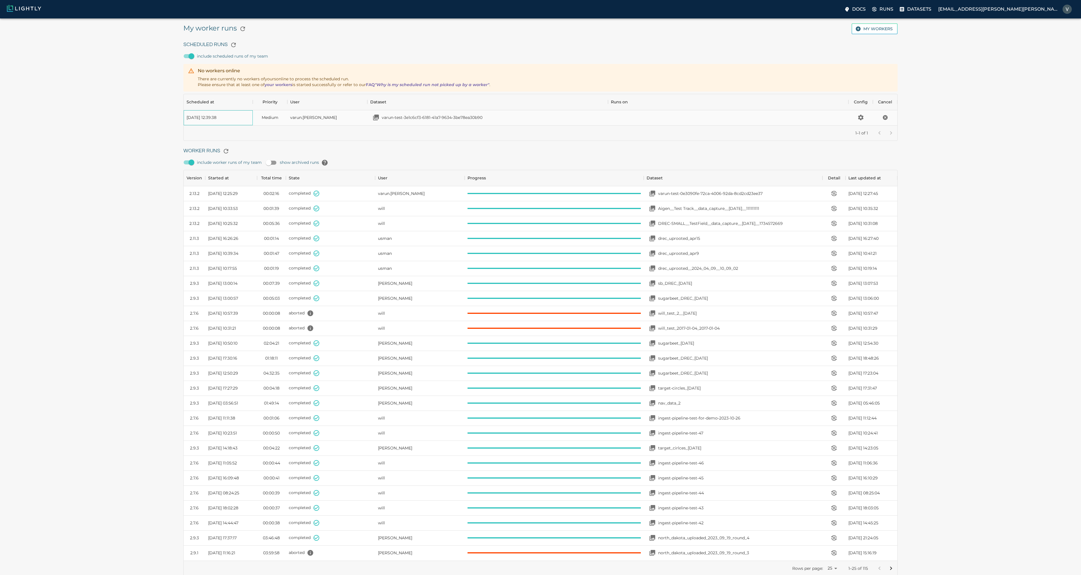
click at [224, 121] on div "[DATE] 12:39:38" at bounding box center [218, 117] width 69 height 15
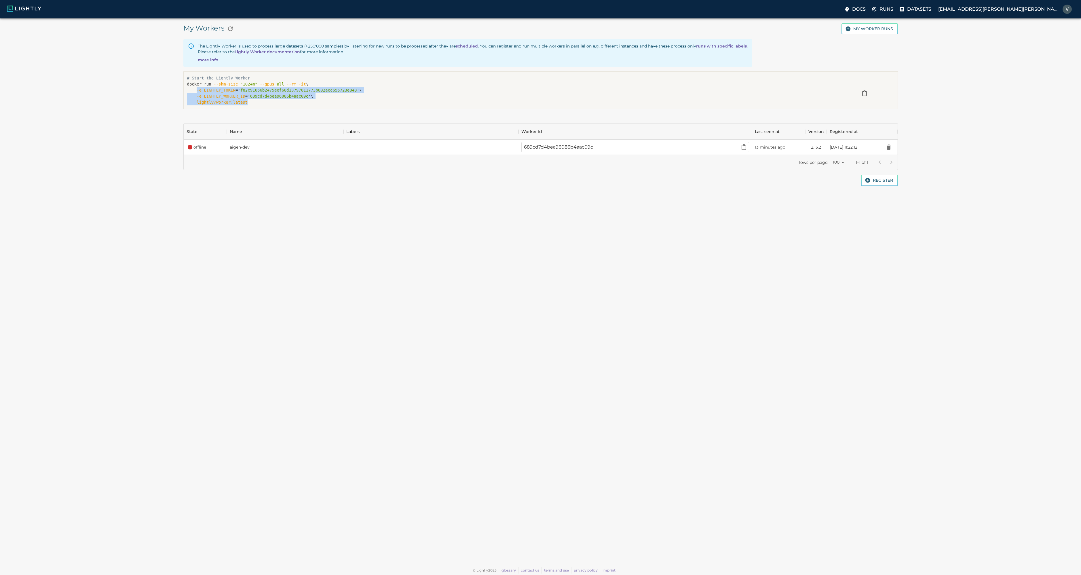
scroll to position [27, 710]
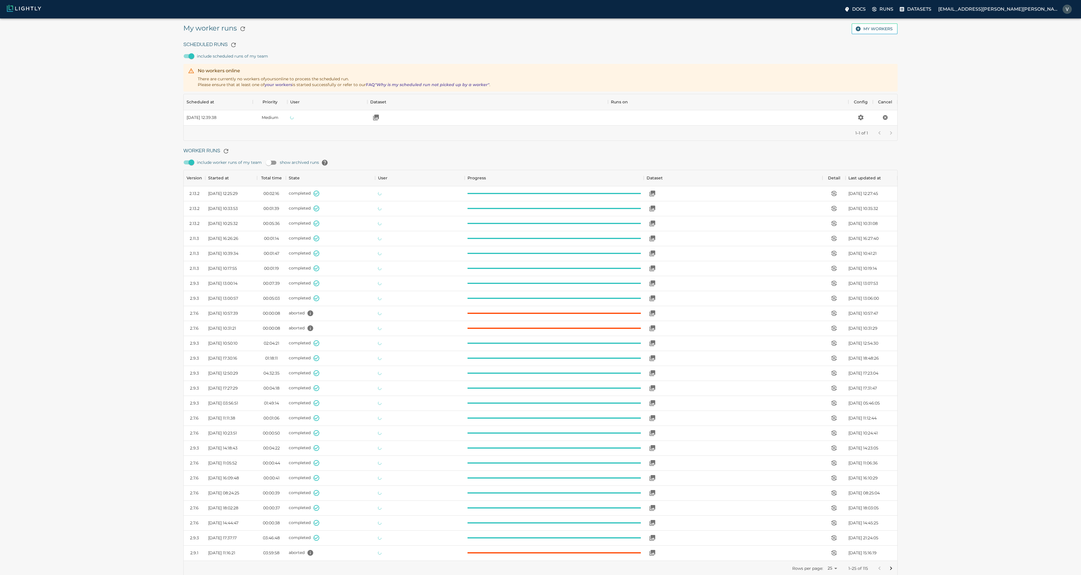
scroll to position [386, 710]
